Goal: Information Seeking & Learning: Learn about a topic

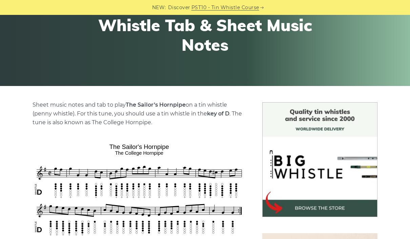
scroll to position [93, 0]
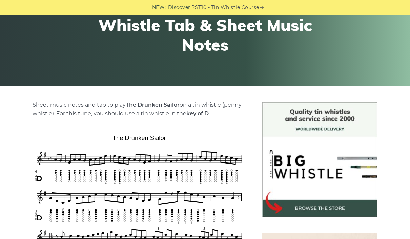
scroll to position [70, 0]
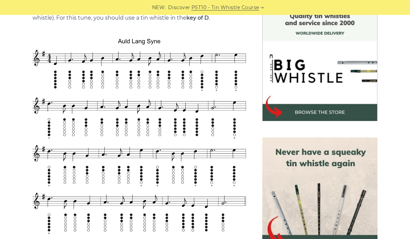
scroll to position [187, 0]
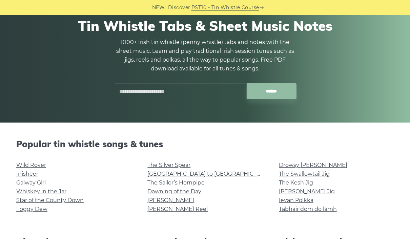
click at [185, 96] on input "text" at bounding box center [180, 91] width 133 height 16
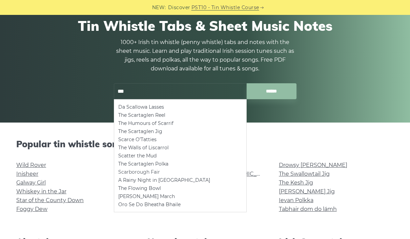
click at [147, 173] on li "Scarborough Fair" at bounding box center [180, 172] width 124 height 8
type input "**********"
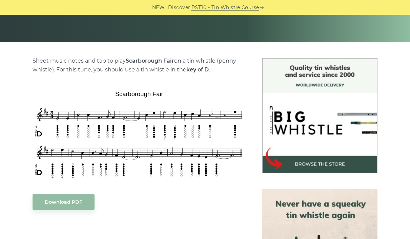
scroll to position [89, 0]
